Goal: Information Seeking & Learning: Understand process/instructions

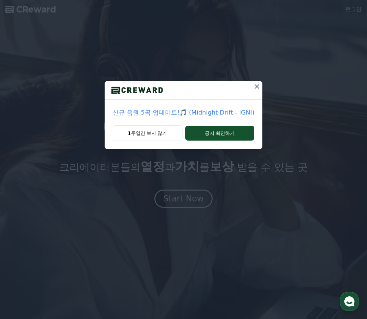
click at [258, 86] on icon at bounding box center [257, 87] width 8 height 8
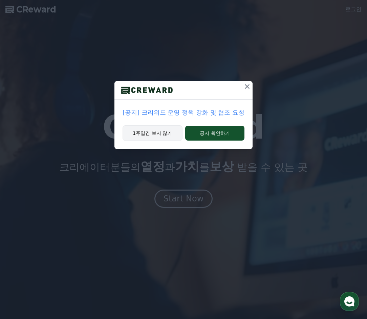
click at [169, 131] on button "1주일간 보지 않기" at bounding box center [152, 133] width 60 height 16
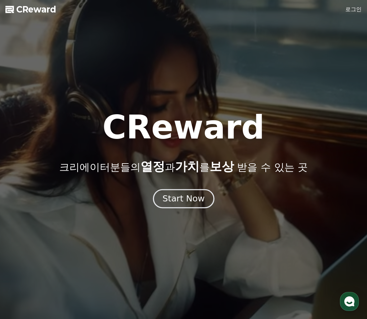
click at [194, 205] on button "Start Now" at bounding box center [183, 198] width 61 height 19
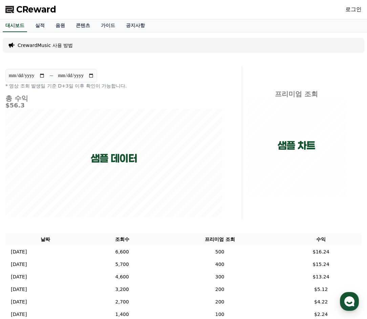
click at [351, 7] on link "로그인" at bounding box center [353, 9] width 16 height 8
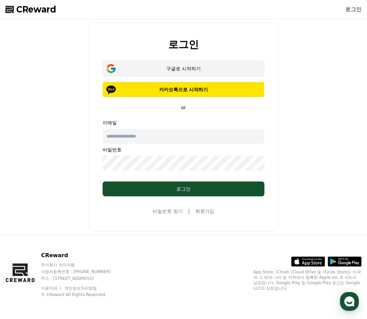
click at [185, 69] on div "구글로 시작하기" at bounding box center [183, 68] width 142 height 7
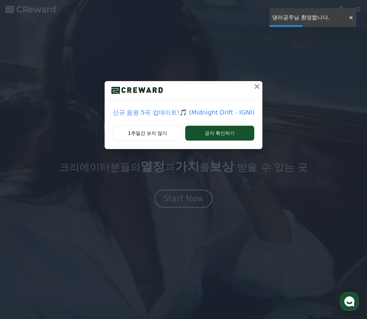
click at [258, 88] on icon at bounding box center [257, 87] width 8 height 8
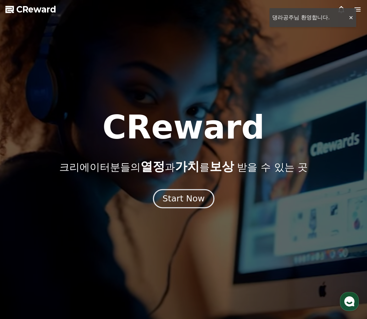
click at [195, 201] on div "Start Now" at bounding box center [183, 198] width 42 height 11
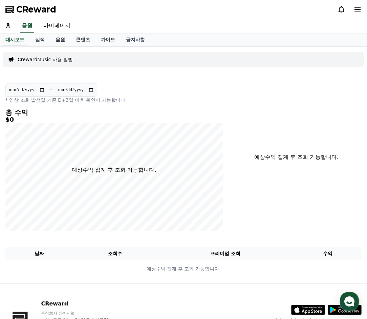
click at [58, 38] on link "음원" at bounding box center [60, 39] width 20 height 13
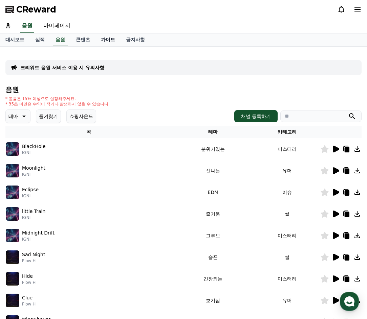
click at [99, 54] on div "크리워드 음원 서비스 이용 시 유의사항 음원 * 볼륨은 15% 이상으로 설정해주세요. * 35초 미만은 수익이 적거나 발생하지 않을 수 있습니…" at bounding box center [183, 210] width 356 height 316
click at [97, 39] on link "가이드" at bounding box center [107, 39] width 25 height 13
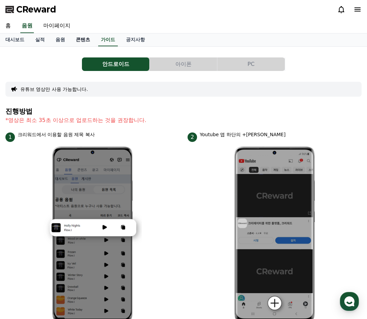
click at [90, 40] on link "콘텐츠" at bounding box center [82, 39] width 25 height 13
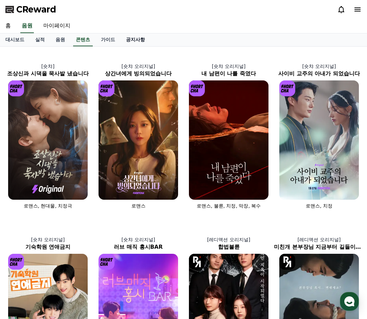
click at [122, 41] on link "공지사항" at bounding box center [135, 39] width 30 height 13
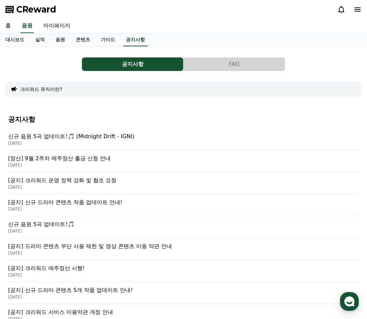
click at [105, 47] on div "공지사항 FAQ 크리워드 뮤직이란? 공지사항 신규 음원 5곡 업데이트!🎵 (Midnight Drift - IGNI) 2025-09-19 [정산…" at bounding box center [183, 237] width 367 height 381
click at [111, 122] on h4 "공지사항" at bounding box center [183, 119] width 350 height 7
click at [115, 137] on p "신규 음원 5곡 업데이트!🎵 (Midnight Drift - IGNI)" at bounding box center [183, 137] width 350 height 8
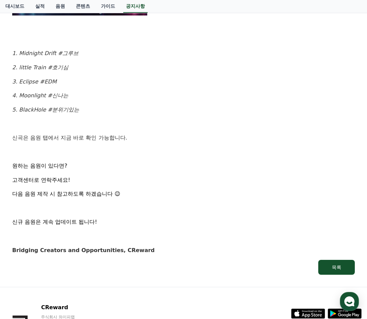
scroll to position [372, 0]
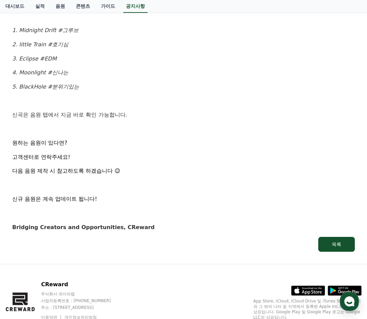
drag, startPoint x: 133, startPoint y: 118, endPoint x: 129, endPoint y: 111, distance: 8.5
click at [133, 117] on p "신곡은 음원 탭에서 지금 바로 확인 가능합니다." at bounding box center [183, 115] width 342 height 9
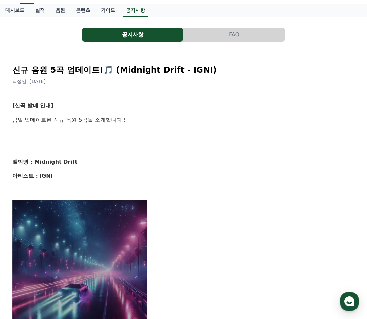
scroll to position [0, 0]
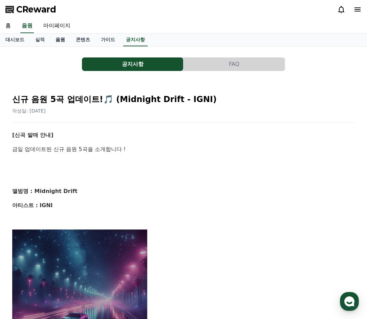
click at [61, 43] on link "음원" at bounding box center [60, 39] width 20 height 13
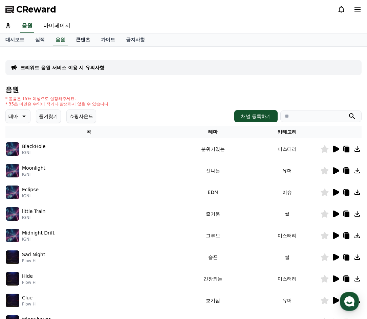
click at [83, 37] on link "콘텐츠" at bounding box center [82, 39] width 25 height 13
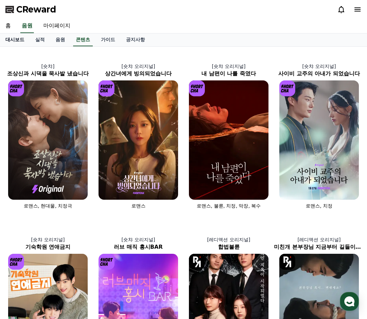
click at [12, 42] on link "대시보드" at bounding box center [15, 39] width 30 height 13
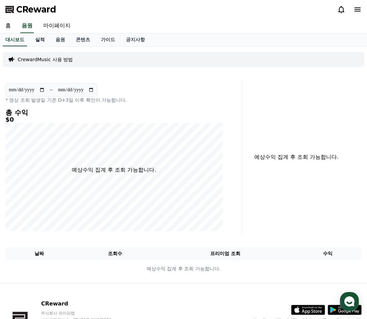
click at [44, 41] on link "실적" at bounding box center [40, 39] width 20 height 13
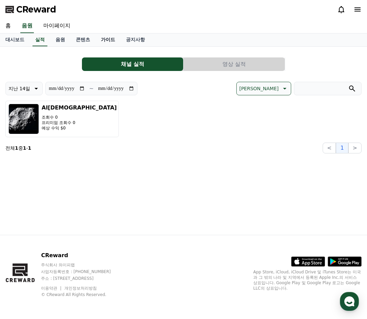
click at [99, 40] on link "가이드" at bounding box center [107, 39] width 25 height 13
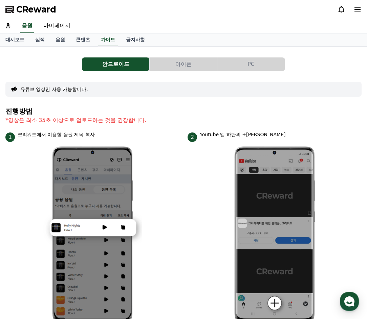
click at [251, 65] on button "PC" at bounding box center [250, 64] width 67 height 14
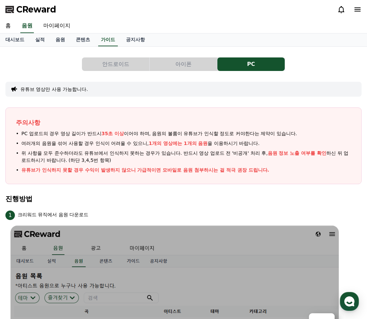
click at [172, 62] on button "아이폰" at bounding box center [182, 64] width 67 height 14
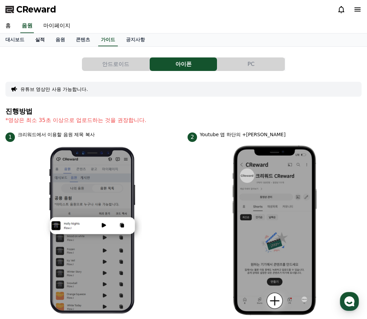
click at [37, 38] on link "실적" at bounding box center [40, 39] width 20 height 13
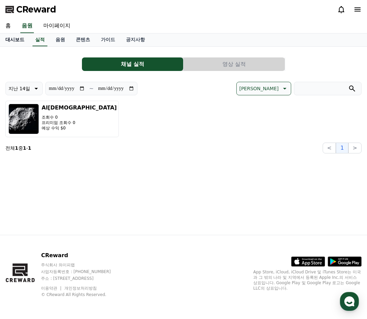
click at [21, 44] on link "대시보드" at bounding box center [15, 39] width 30 height 13
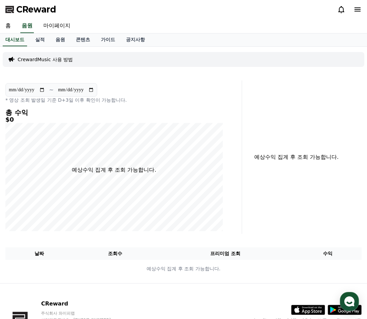
click at [93, 92] on input "**********" at bounding box center [75, 89] width 37 height 7
type input "**********"
click at [96, 86] on section "**********" at bounding box center [51, 90] width 92 height 14
click at [94, 87] on section "**********" at bounding box center [51, 90] width 92 height 14
